Goal: Navigation & Orientation: Find specific page/section

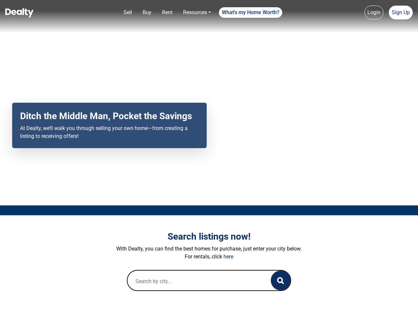
click at [209, 158] on div "Your browser does not support the video tag. Ditch the Middle Man, Pocket the S…" at bounding box center [209, 102] width 418 height 205
click at [128, 13] on link "Sell" at bounding box center [128, 12] width 14 height 13
click at [147, 13] on link "Buy" at bounding box center [147, 12] width 14 height 13
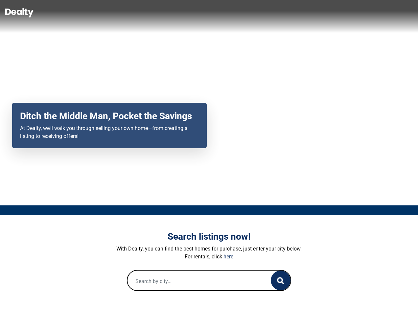
click at [167, 13] on link "Rent" at bounding box center [168, 12] width 16 height 13
click at [197, 13] on link "Resources" at bounding box center [197, 12] width 33 height 13
click at [251, 13] on link "What's my Home Worth?" at bounding box center [250, 12] width 63 height 11
click at [374, 13] on link "Login" at bounding box center [374, 13] width 19 height 14
click at [401, 13] on link "Sign Up" at bounding box center [401, 13] width 24 height 14
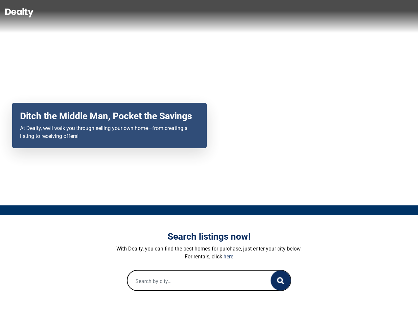
click at [281, 280] on icon "button" at bounding box center [280, 280] width 7 height 7
